Goal: Transaction & Acquisition: Purchase product/service

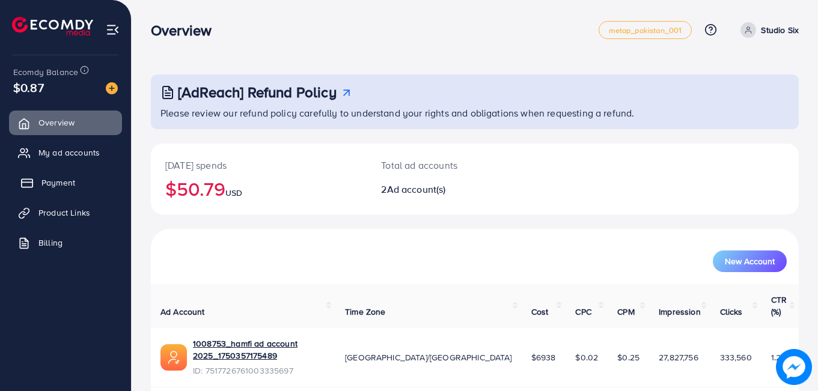
click at [65, 175] on link "Payment" at bounding box center [65, 183] width 113 height 24
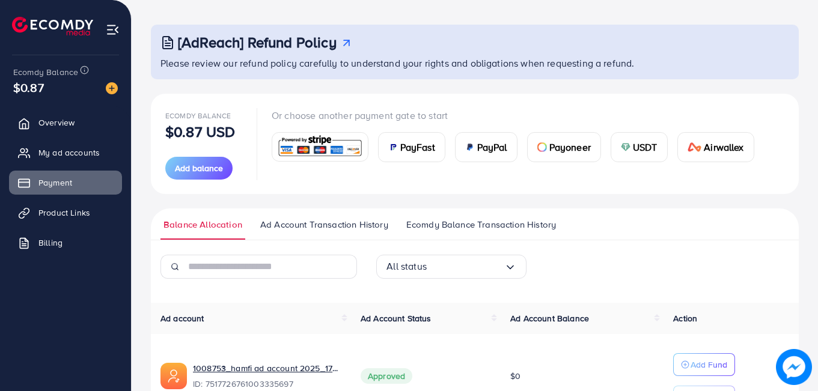
scroll to position [48, 0]
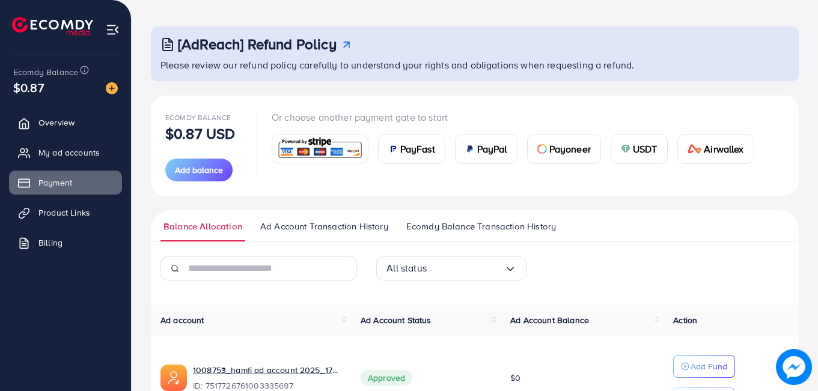
click at [640, 159] on div "USDT" at bounding box center [639, 149] width 56 height 29
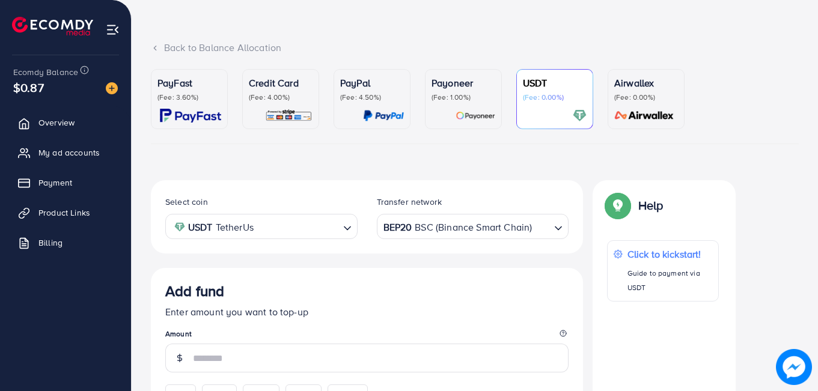
scroll to position [211, 0]
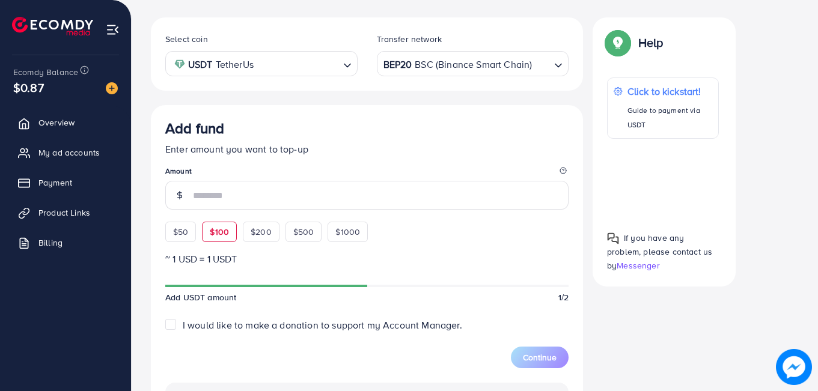
click at [221, 237] on div "$50 $100 $200 $500 $1000" at bounding box center [288, 229] width 246 height 26
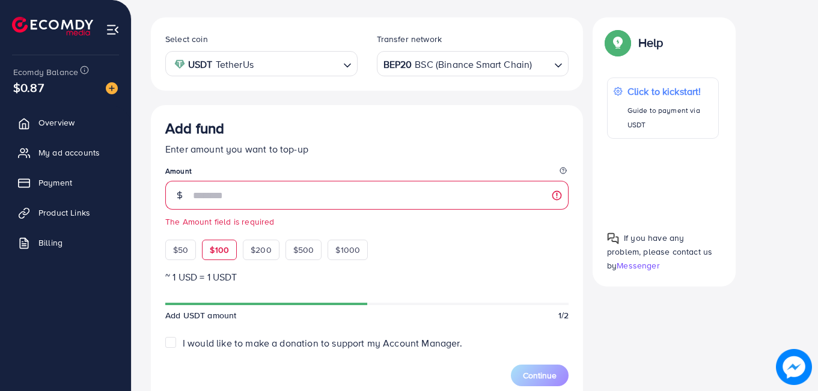
click at [219, 248] on span "$100" at bounding box center [219, 250] width 19 height 12
type input "***"
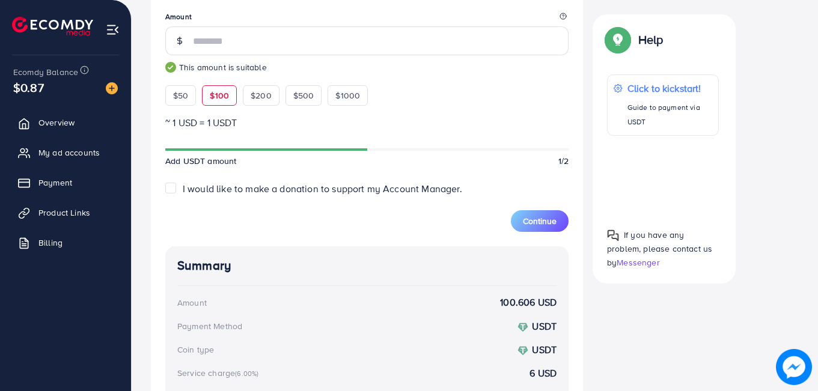
scroll to position [366, 0]
click at [537, 217] on span "Continue" at bounding box center [540, 221] width 34 height 12
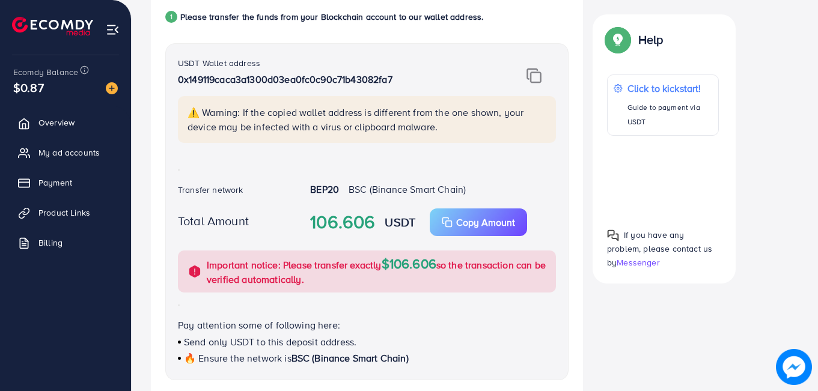
scroll to position [257, 0]
click at [527, 76] on img at bounding box center [533, 77] width 15 height 16
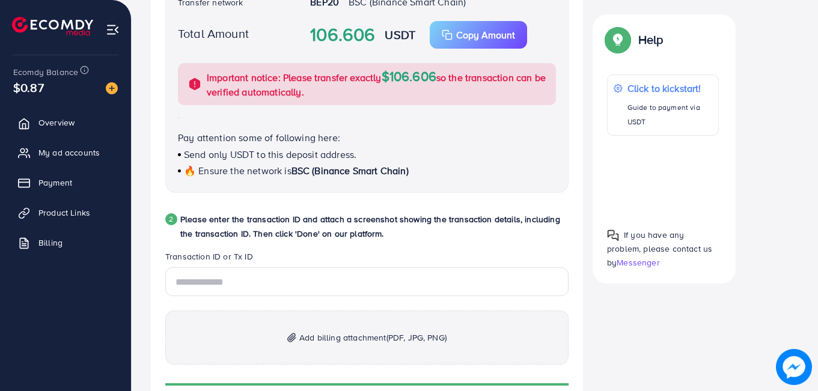
scroll to position [435, 0]
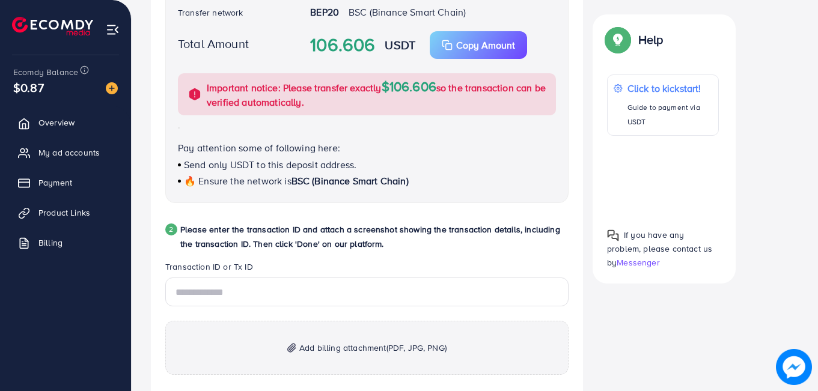
click at [350, 352] on span "Add billing attachment (PDF, JPG, PNG)" at bounding box center [372, 348] width 147 height 14
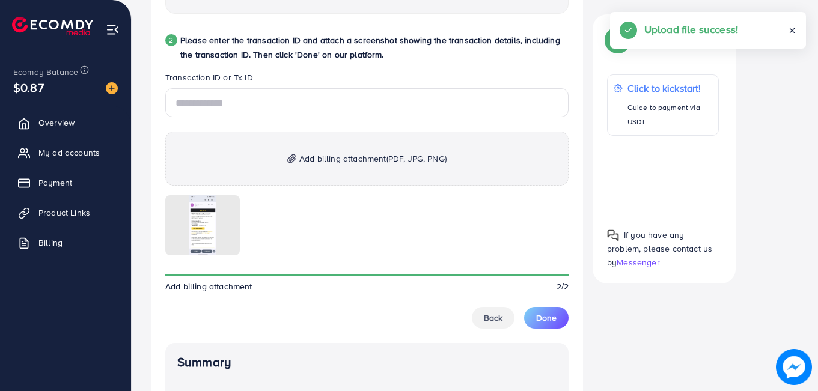
scroll to position [627, 0]
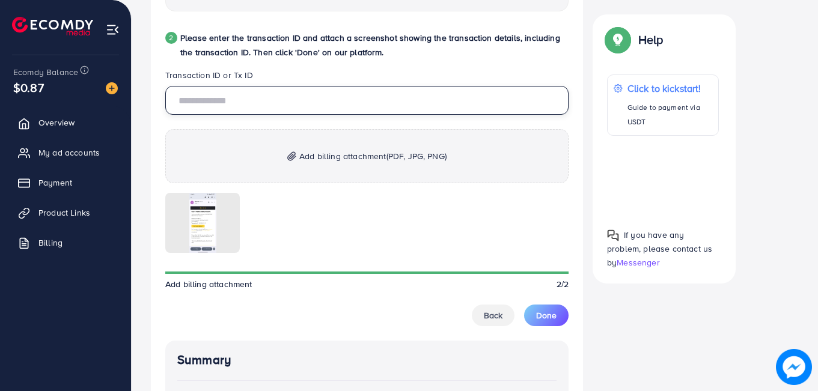
click at [271, 97] on input "text" at bounding box center [366, 100] width 403 height 29
paste input "**********"
type input "**********"
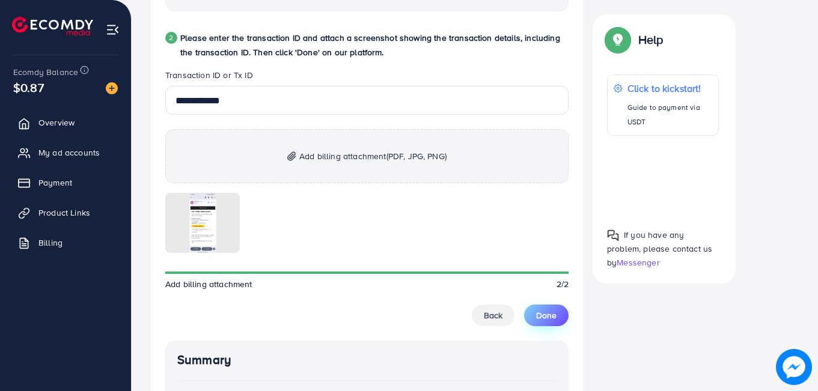
click at [551, 323] on button "Done" at bounding box center [546, 316] width 44 height 22
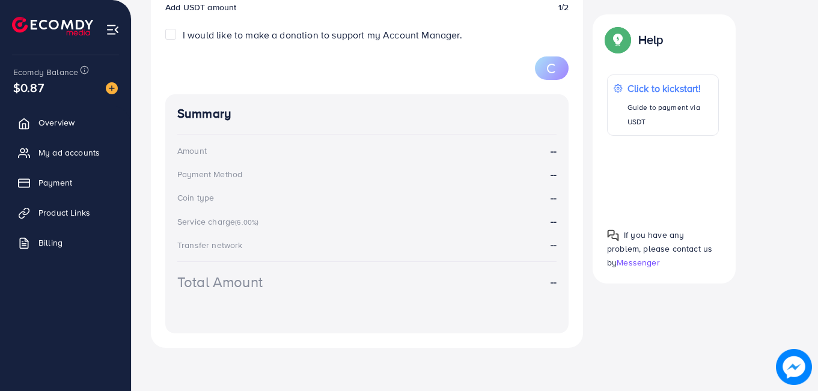
scroll to position [211, 0]
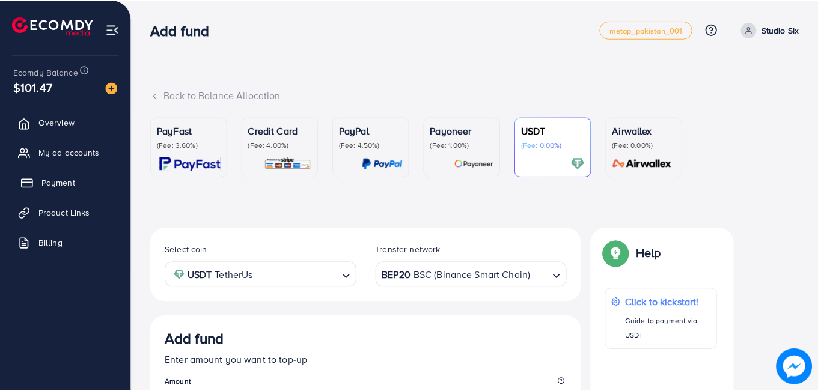
scroll to position [211, 0]
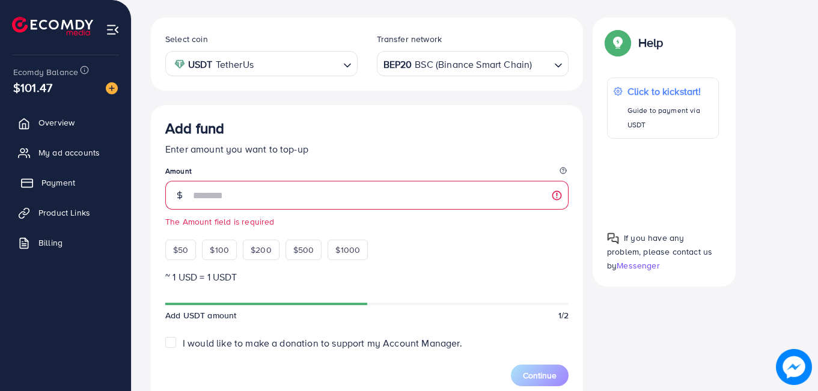
click at [54, 175] on link "Payment" at bounding box center [65, 183] width 113 height 24
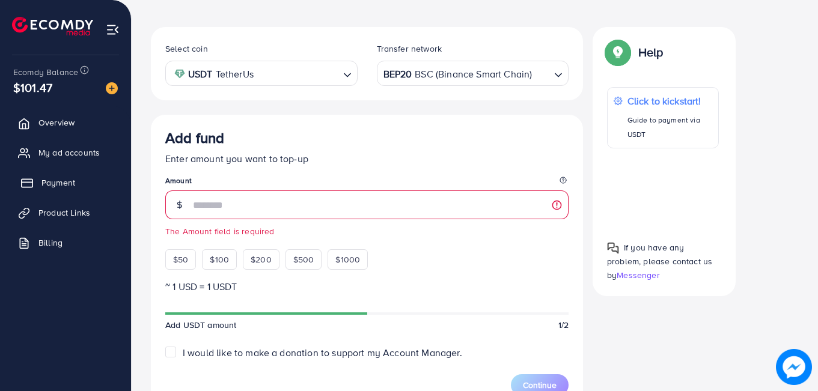
scroll to position [221, 0]
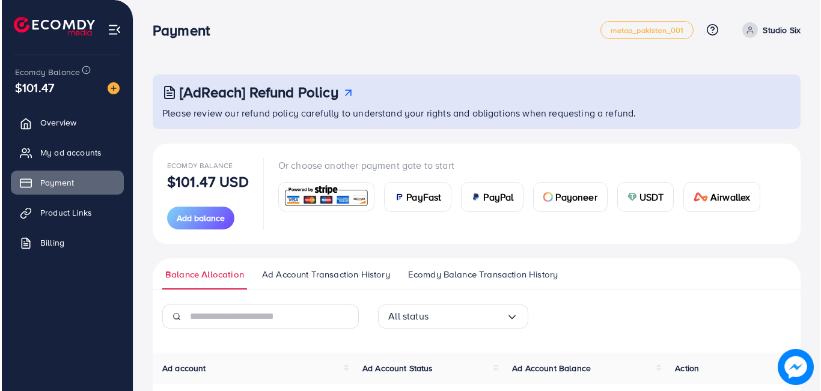
scroll to position [213, 0]
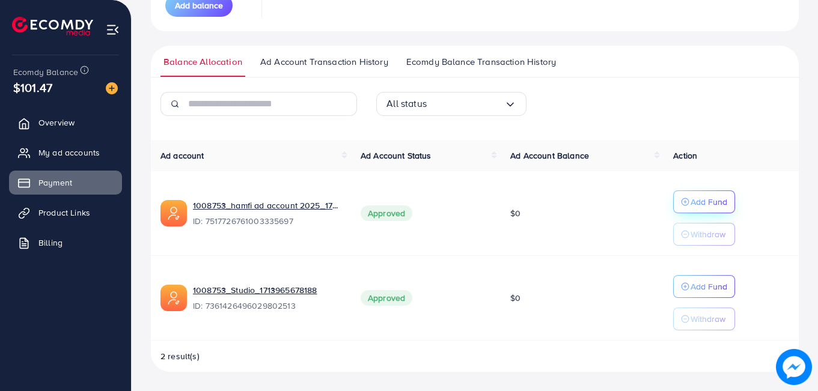
click at [719, 198] on p "Add Fund" at bounding box center [708, 202] width 37 height 14
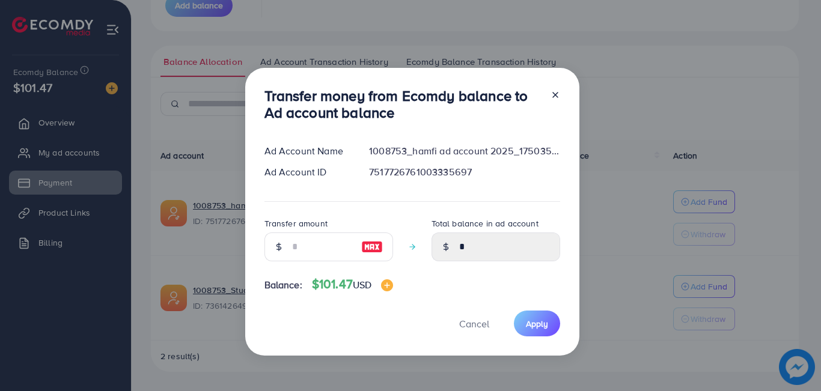
click at [366, 248] on img at bounding box center [372, 247] width 22 height 14
type input "***"
type input "******"
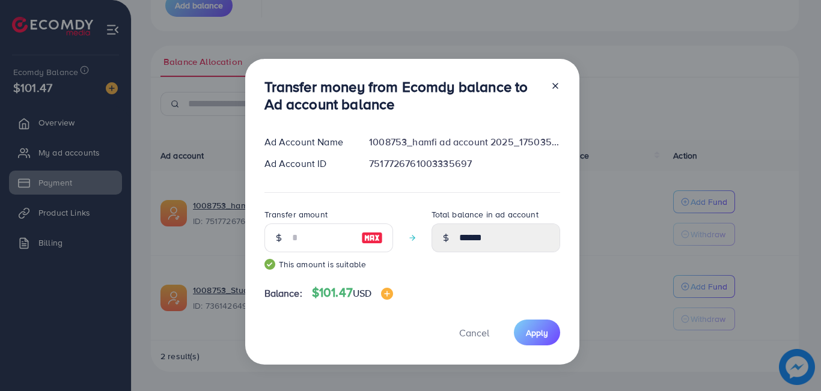
click at [529, 351] on div "Transfer money from Ecomdy balance to Ad account balance Ad Account Name 100875…" at bounding box center [412, 212] width 334 height 306
click at [534, 341] on button "Apply" at bounding box center [537, 333] width 46 height 26
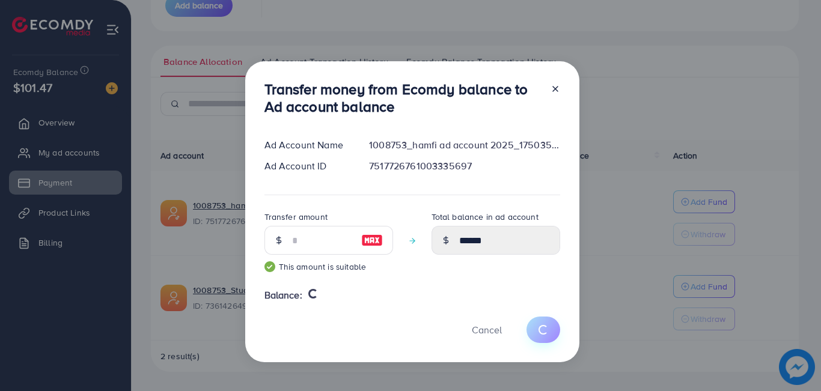
type input "*"
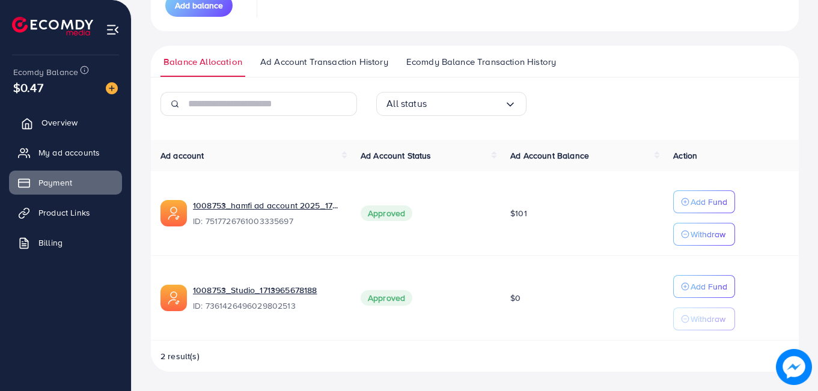
click at [49, 134] on link "Overview" at bounding box center [65, 123] width 113 height 24
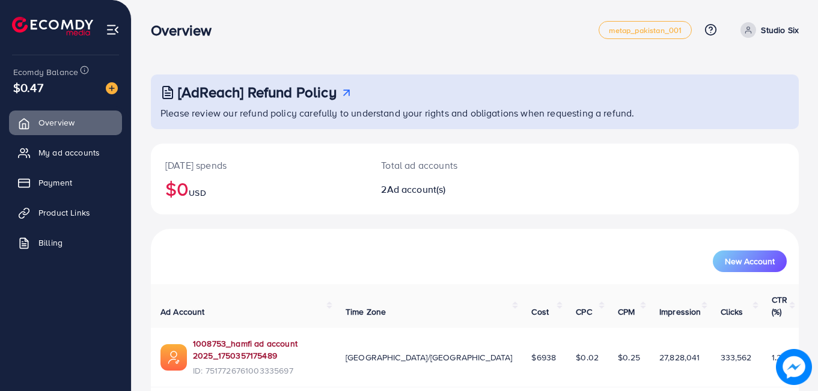
click at [286, 338] on link "1008753_hamfi ad account 2025_1750357175489" at bounding box center [259, 350] width 133 height 25
